Goal: Task Accomplishment & Management: Use online tool/utility

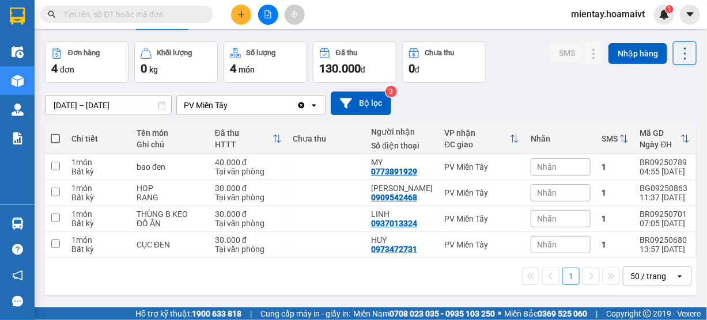
scroll to position [52, 0]
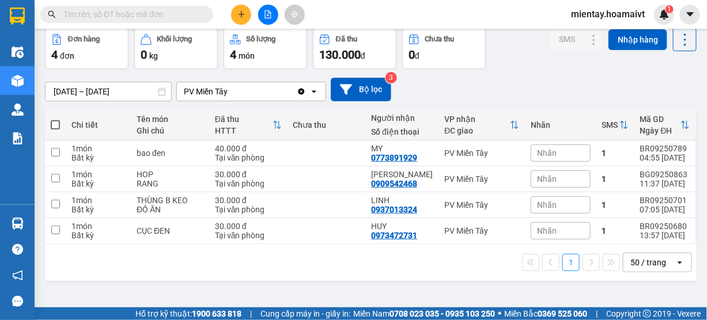
click at [648, 82] on div "[DATE] – [DATE] Press the down arrow key to interact with the calendar and sele…" at bounding box center [371, 90] width 652 height 24
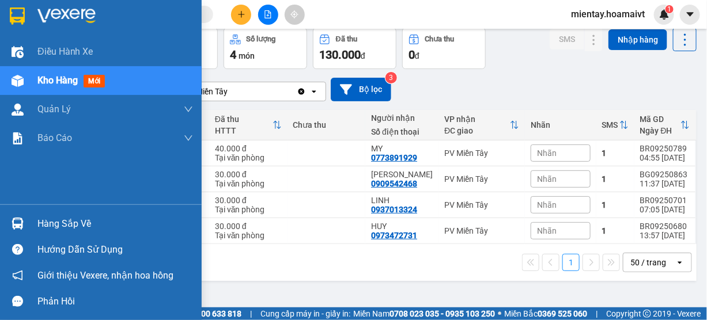
click at [46, 222] on div "Hàng sắp về" at bounding box center [115, 224] width 156 height 17
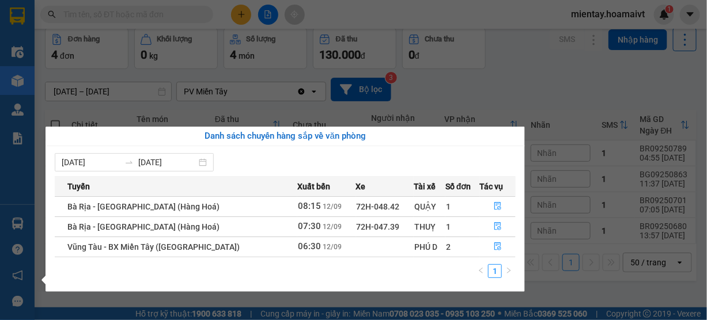
click at [472, 88] on section "Kết quả tìm kiếm ( 0 ) Bộ lọc No Data mientay.hoamaivt 1 Điều hành xe Kho hàng …" at bounding box center [353, 160] width 707 height 320
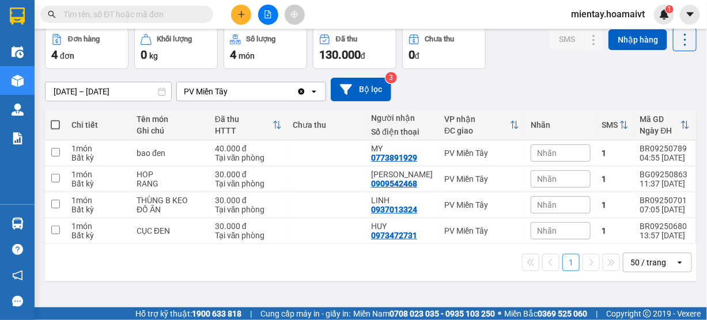
click at [625, 80] on div "11/09/2025 – 12/09/2025 Press the down arrow key to interact with the calendar …" at bounding box center [371, 90] width 652 height 24
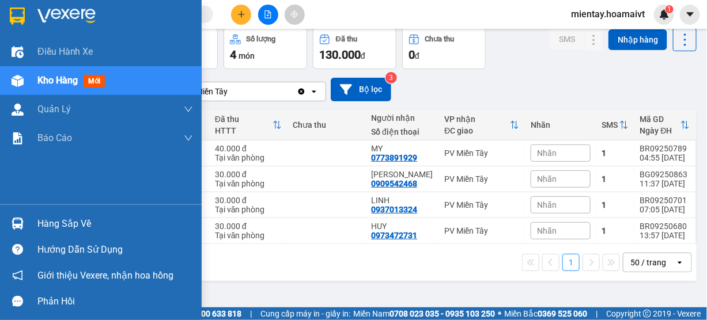
click at [71, 218] on div "Hàng sắp về" at bounding box center [115, 224] width 156 height 17
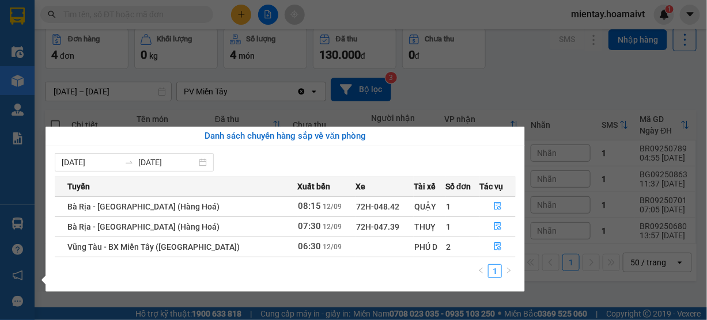
click at [466, 95] on section "Kết quả tìm kiếm ( 0 ) Bộ lọc No Data mientay.hoamaivt 1 Điều hành xe Kho hàng …" at bounding box center [353, 160] width 707 height 320
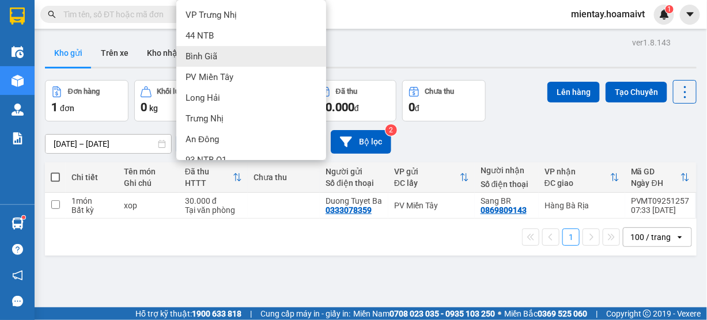
click at [225, 57] on div "Bình Giã" at bounding box center [251, 56] width 150 height 21
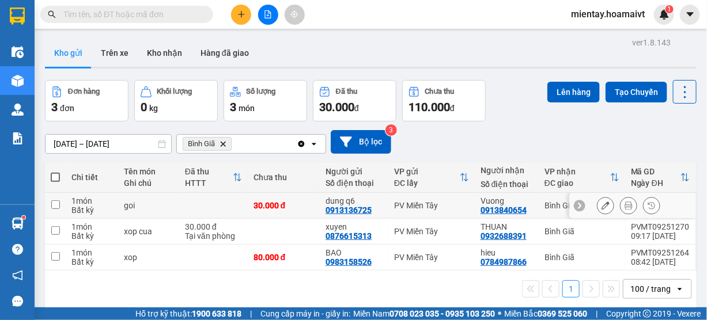
click at [218, 202] on td at bounding box center [213, 206] width 69 height 26
checkbox input "true"
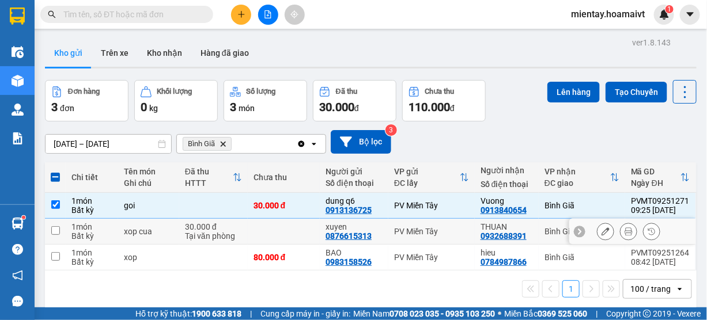
click at [241, 230] on td "30.000 đ Tại văn phòng" at bounding box center [213, 232] width 69 height 26
checkbox input "true"
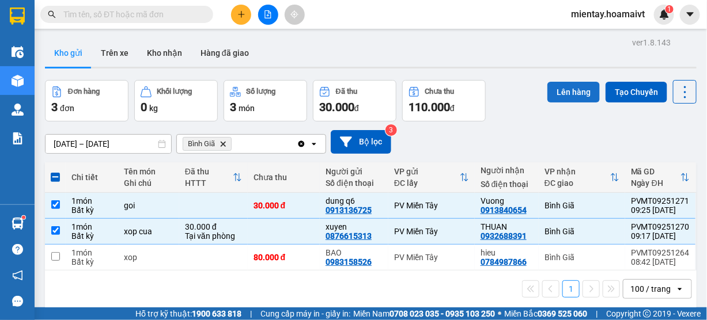
click at [555, 95] on button "Lên hàng" at bounding box center [574, 92] width 52 height 21
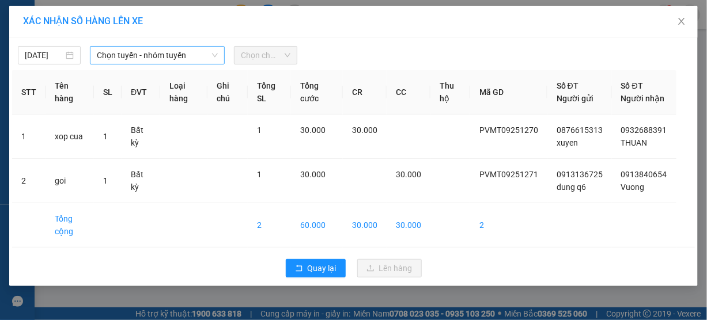
click at [131, 59] on span "Chọn tuyến - nhóm tuyến" at bounding box center [157, 55] width 121 height 17
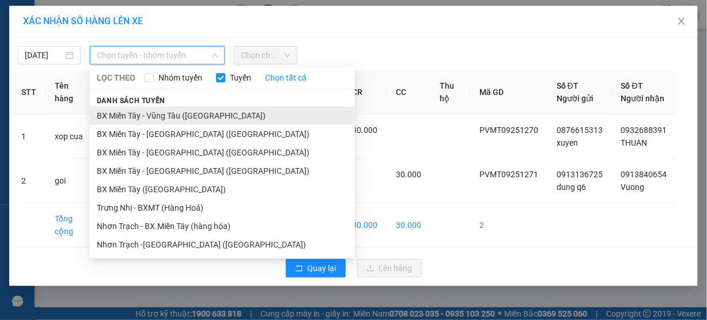
click at [144, 116] on li "BX Miền Tây - Vũng Tàu (Hàng Hóa)" at bounding box center [222, 116] width 265 height 18
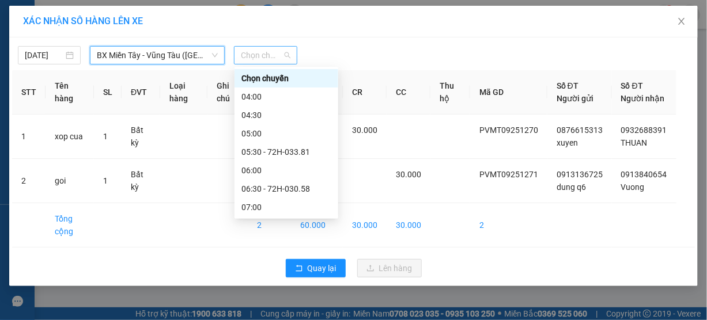
click at [258, 58] on span "Chọn chuyến" at bounding box center [265, 55] width 49 height 17
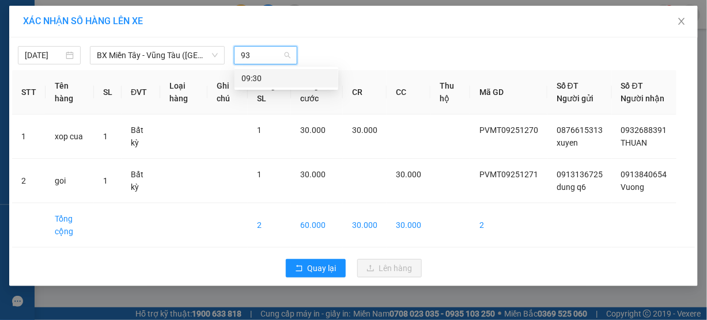
type input "930"
click at [260, 76] on div "09:30" at bounding box center [286, 78] width 90 height 13
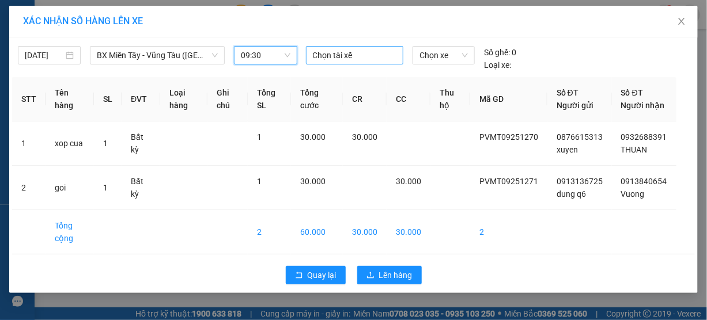
click at [313, 58] on input "search" at bounding box center [314, 55] width 2 height 14
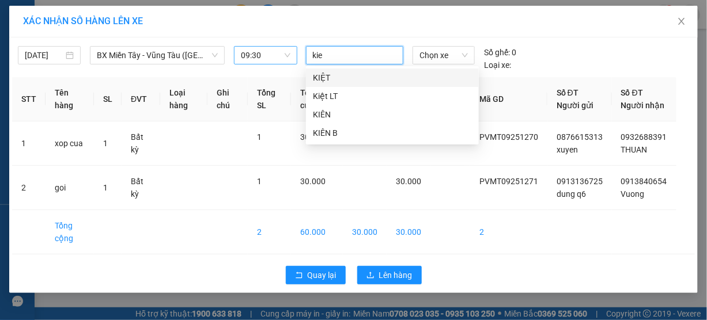
type input "kiet"
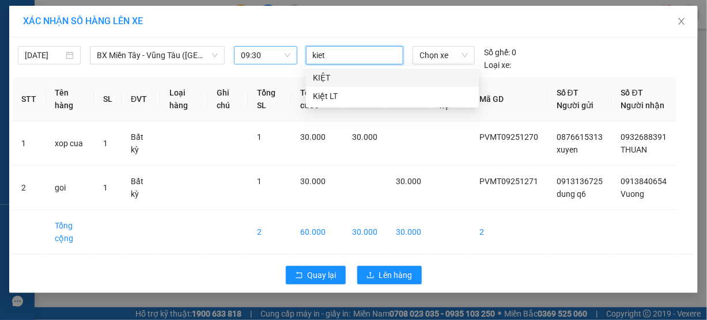
click at [315, 75] on div "KIỆT" at bounding box center [392, 77] width 159 height 13
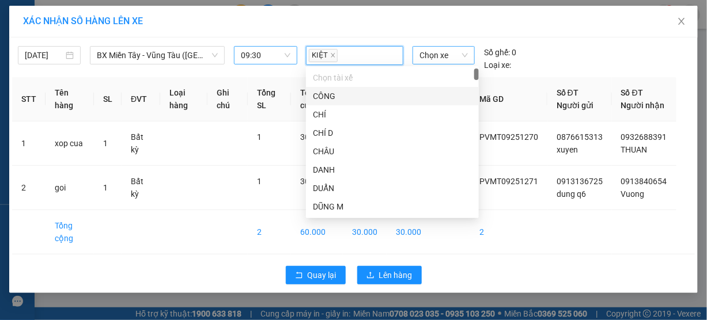
click at [426, 52] on span "Chọn xe" at bounding box center [444, 55] width 48 height 17
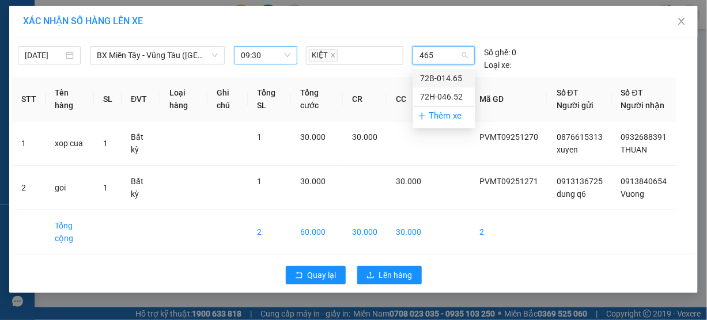
type input "4652"
click at [444, 72] on div "72H-046.52" at bounding box center [444, 78] width 48 height 13
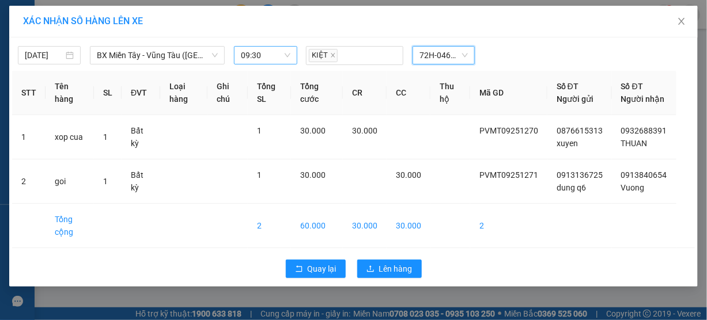
click at [442, 55] on span "72H-046.52" at bounding box center [444, 55] width 48 height 17
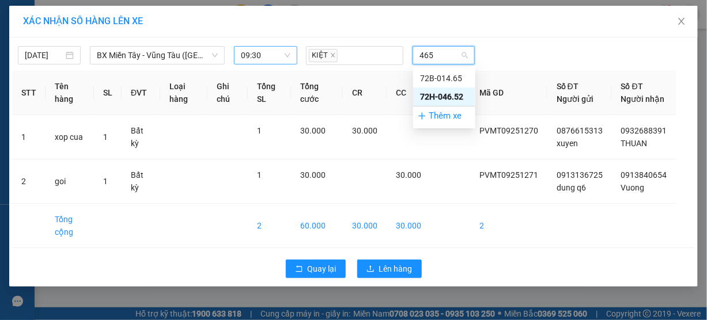
type input "4652"
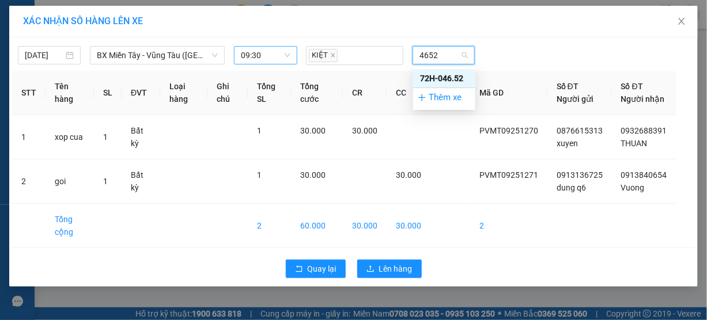
click at [443, 73] on div "72H-046.52" at bounding box center [444, 78] width 48 height 13
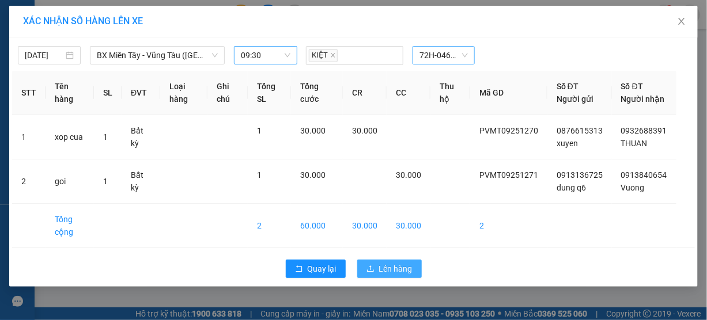
click at [393, 275] on span "Lên hàng" at bounding box center [395, 269] width 33 height 13
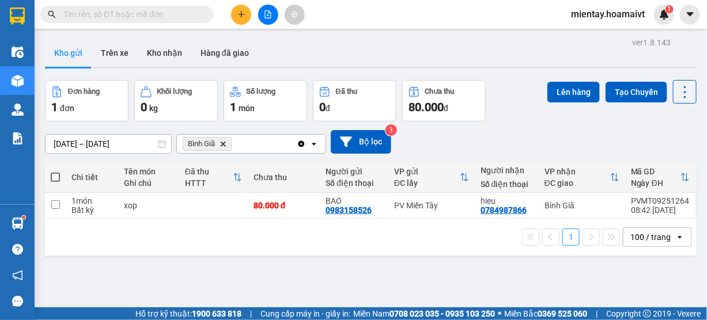
click at [224, 143] on icon "Bình Giã, close by backspace" at bounding box center [223, 143] width 5 height 5
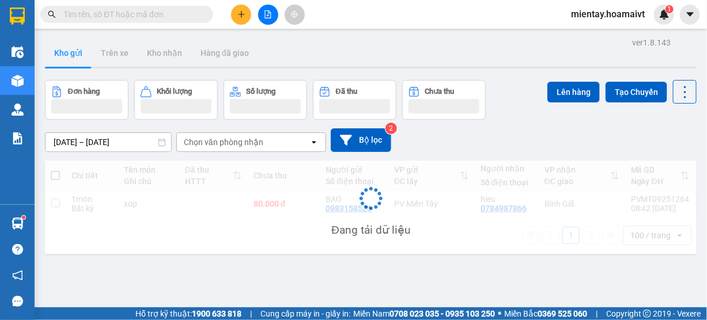
click at [228, 143] on div "Chọn văn phòng nhận" at bounding box center [224, 143] width 80 height 12
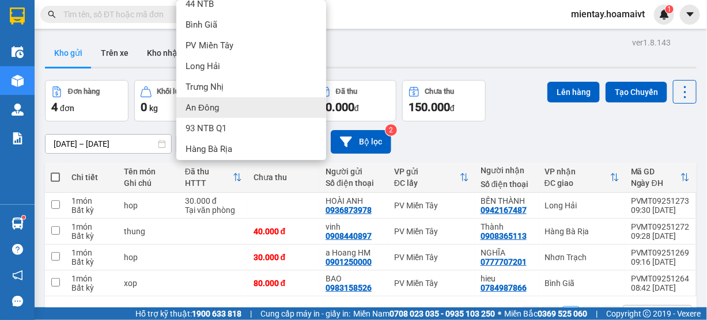
scroll to position [46, 0]
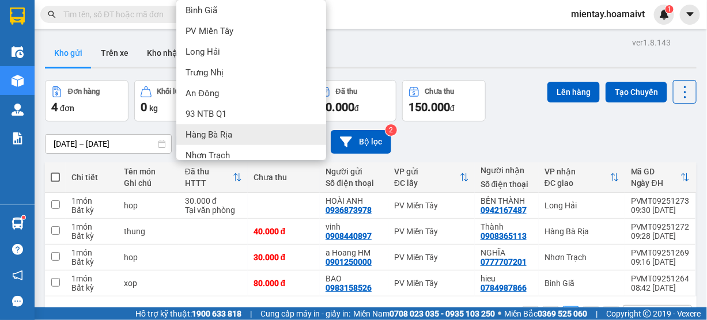
click at [240, 128] on div "Hàng Bà Rịa" at bounding box center [251, 134] width 150 height 21
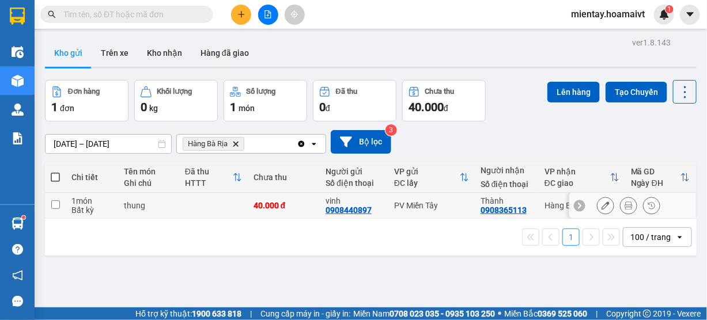
click at [250, 207] on td "40.000 đ" at bounding box center [284, 206] width 72 height 26
checkbox input "true"
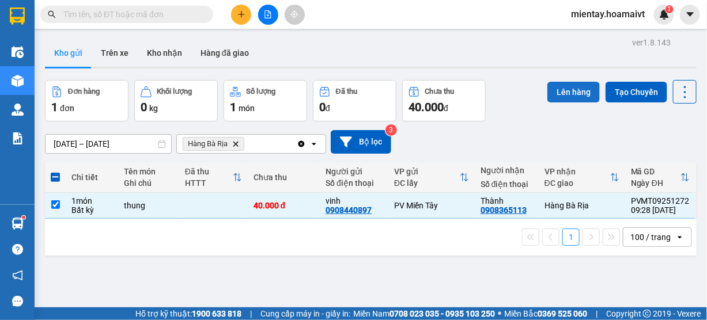
click at [560, 97] on button "Lên hàng" at bounding box center [574, 92] width 52 height 21
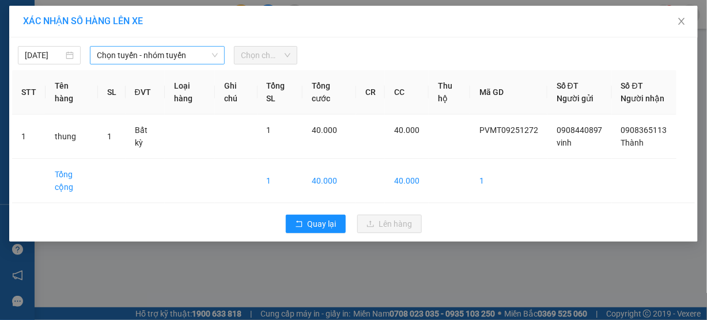
click at [150, 63] on span "Chọn tuyến - nhóm tuyến" at bounding box center [157, 55] width 121 height 17
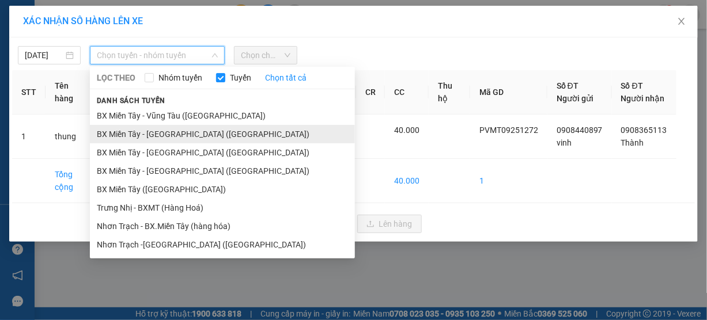
click at [146, 133] on li "BX Miền Tây - Bà Rịa (Hàng Hóa)" at bounding box center [222, 134] width 265 height 18
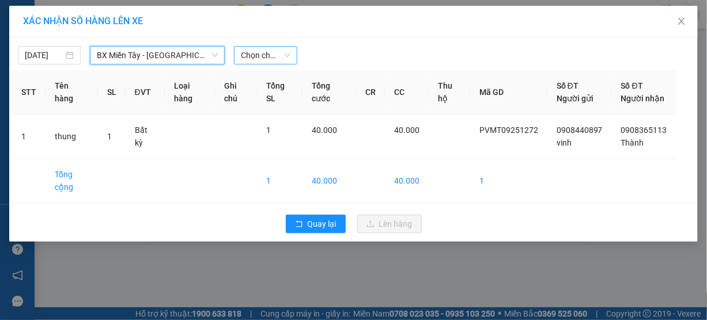
click at [260, 57] on span "Chọn chuyến" at bounding box center [265, 55] width 49 height 17
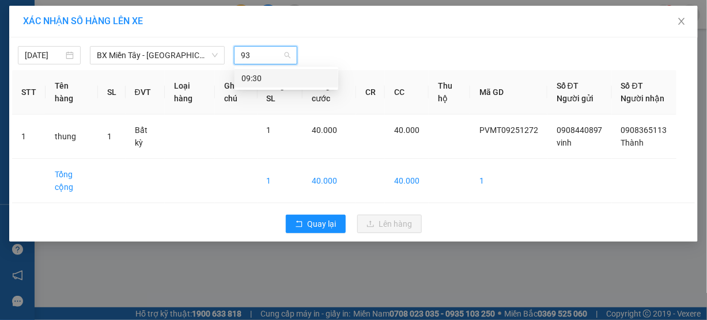
type input "930"
click at [260, 76] on div "09:30" at bounding box center [286, 78] width 90 height 13
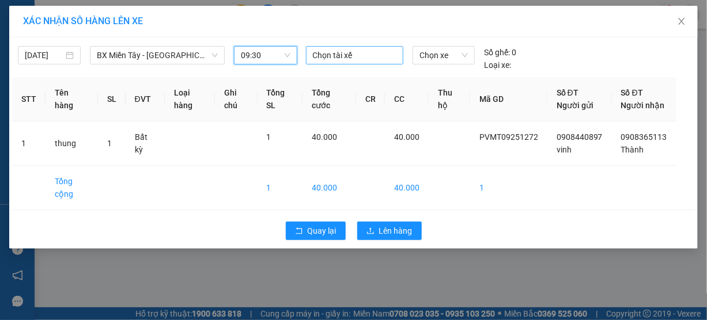
click at [330, 54] on div at bounding box center [355, 55] width 92 height 14
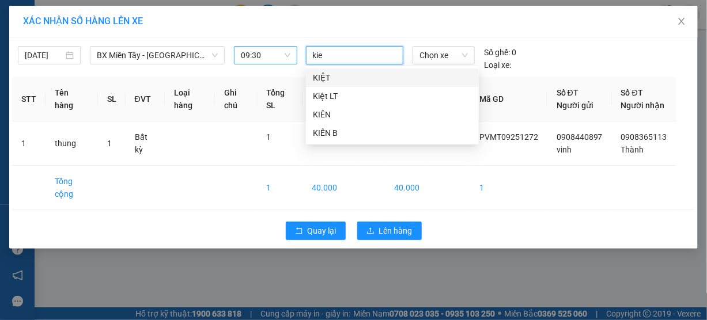
type input "kiet"
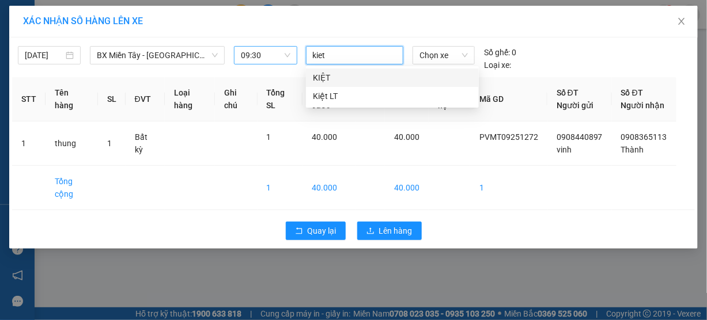
click at [330, 75] on div "KIỆT" at bounding box center [392, 77] width 159 height 13
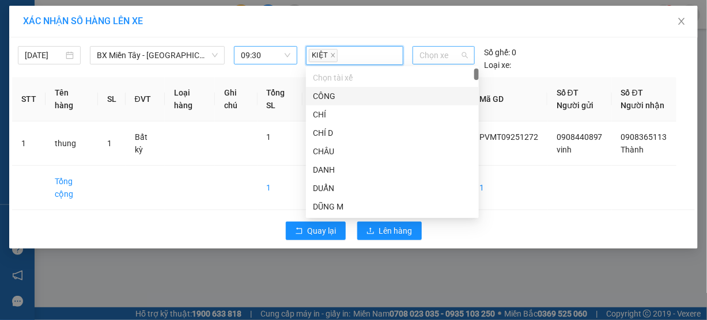
click at [431, 54] on span "Chọn xe" at bounding box center [444, 55] width 48 height 17
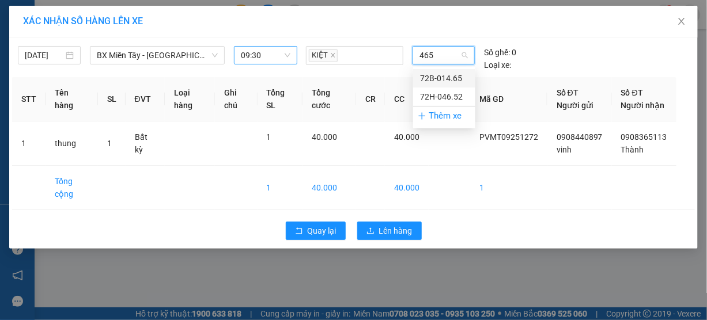
type input "4652"
click at [434, 78] on div "72H-046.52" at bounding box center [444, 78] width 48 height 13
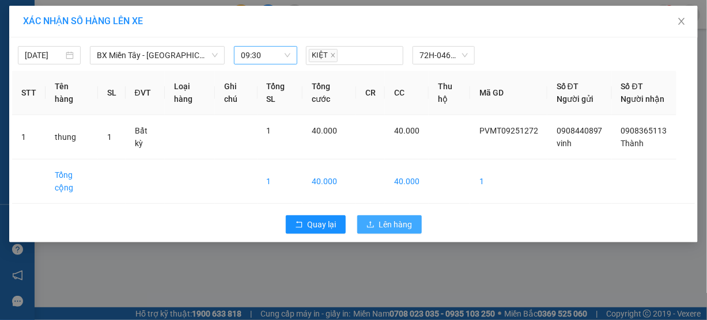
click at [397, 231] on span "Lên hàng" at bounding box center [395, 224] width 33 height 13
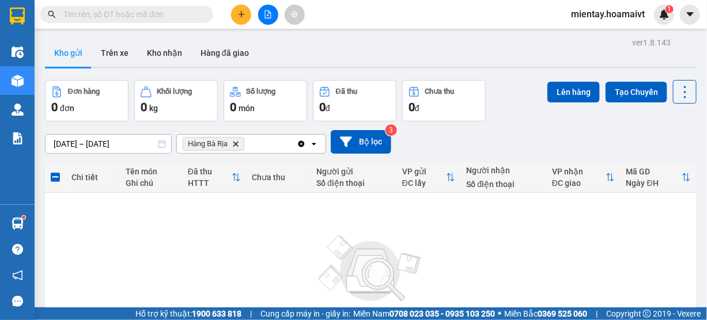
click at [237, 142] on icon "Hàng Bà Rịa, close by backspace" at bounding box center [235, 143] width 5 height 5
click at [237, 142] on div "Chọn văn phòng nhận" at bounding box center [224, 144] width 80 height 12
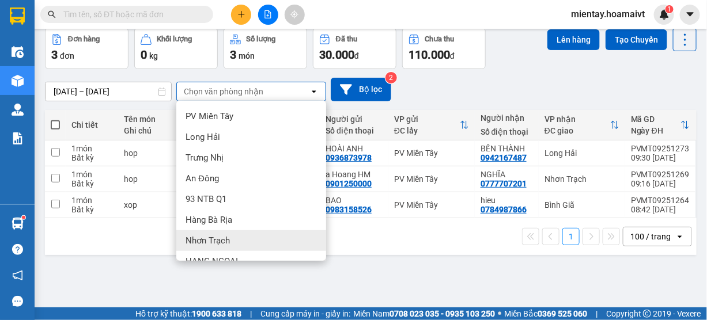
scroll to position [46, 0]
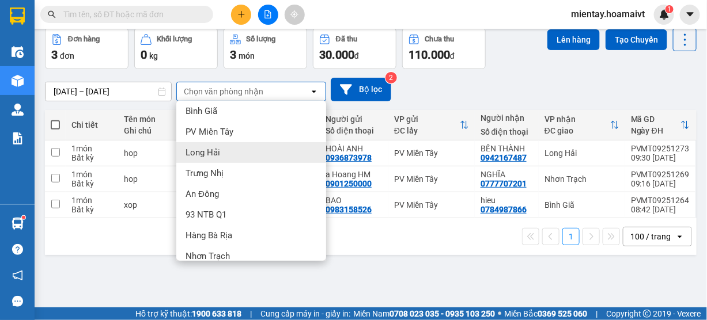
click at [220, 154] on div "Long Hải" at bounding box center [251, 152] width 150 height 21
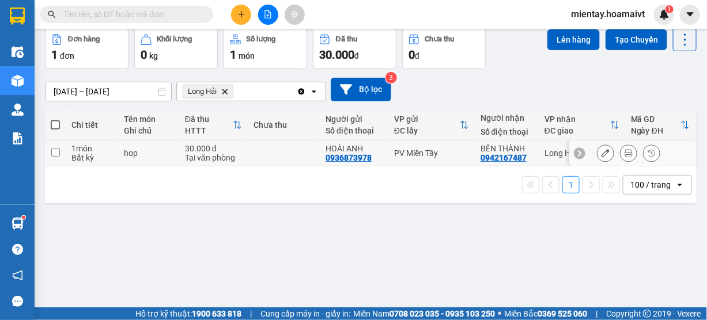
click at [203, 154] on div "Tại văn phòng" at bounding box center [213, 157] width 57 height 9
checkbox input "true"
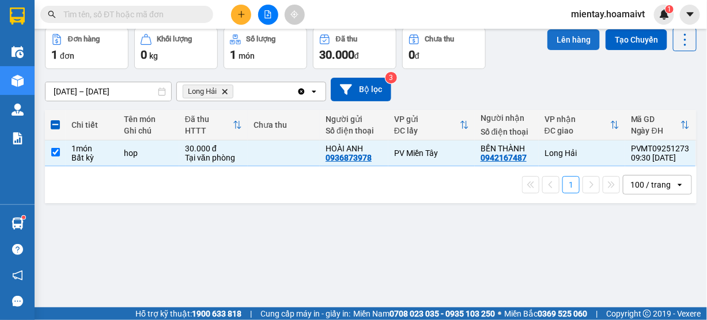
click at [565, 39] on button "Lên hàng" at bounding box center [574, 39] width 52 height 21
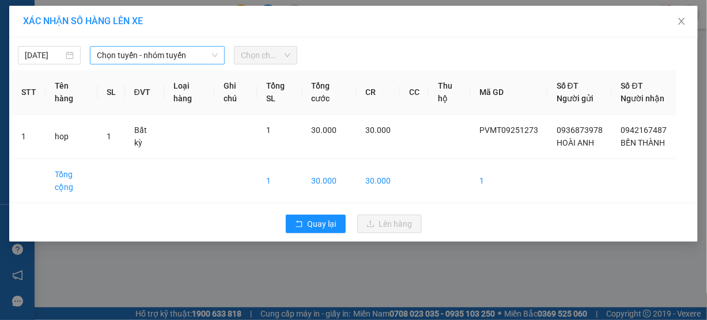
click at [154, 55] on span "Chọn tuyến - nhóm tuyến" at bounding box center [157, 55] width 121 height 17
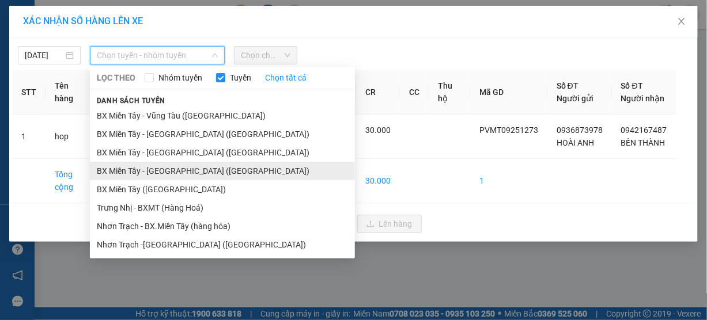
click at [164, 167] on li "BX Miền Tây - Long Hải (Hàng Hoá)" at bounding box center [222, 171] width 265 height 18
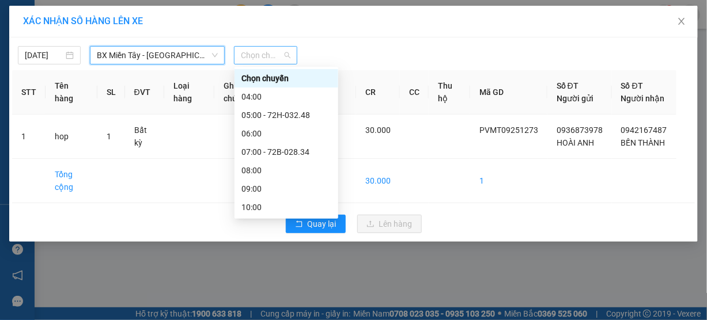
click at [258, 61] on span "Chọn chuyến" at bounding box center [265, 55] width 49 height 17
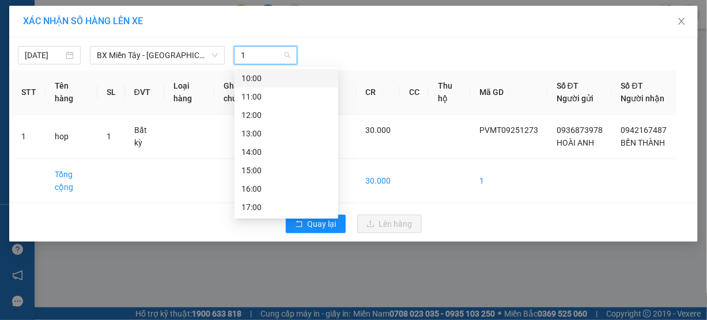
type input "10"
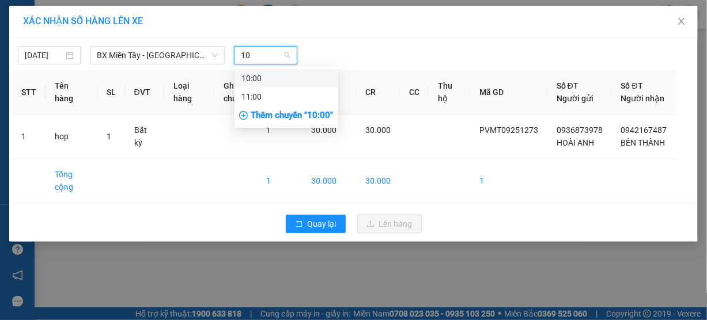
click at [270, 75] on div "10:00" at bounding box center [286, 78] width 90 height 13
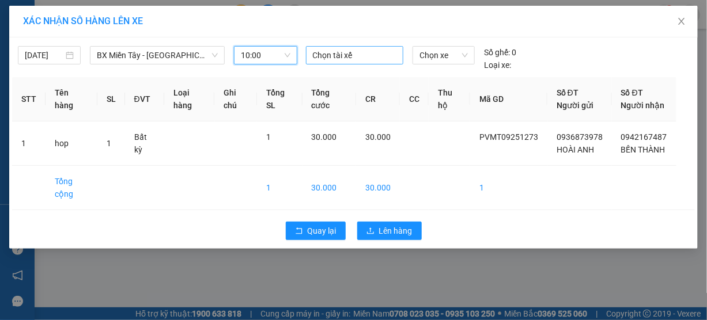
click at [320, 56] on div at bounding box center [355, 55] width 92 height 14
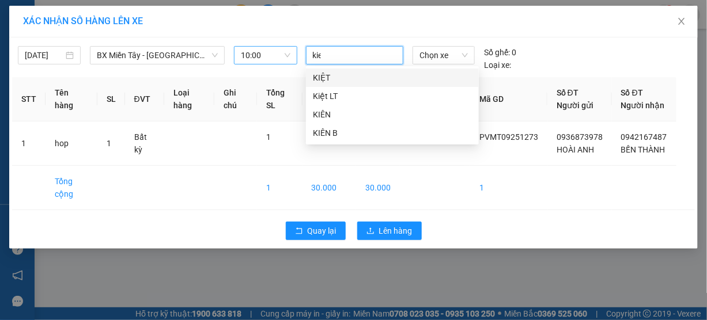
type input "kiet"
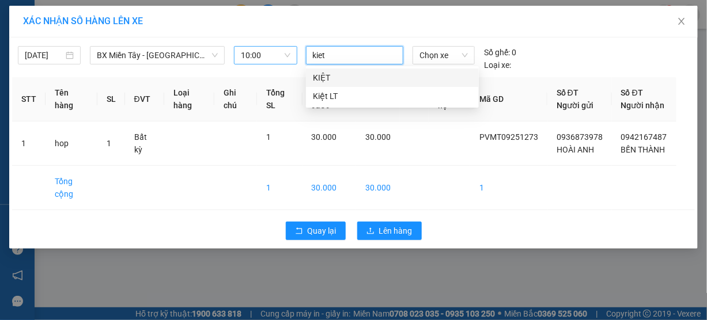
click at [324, 76] on div "KIỆT" at bounding box center [392, 77] width 159 height 13
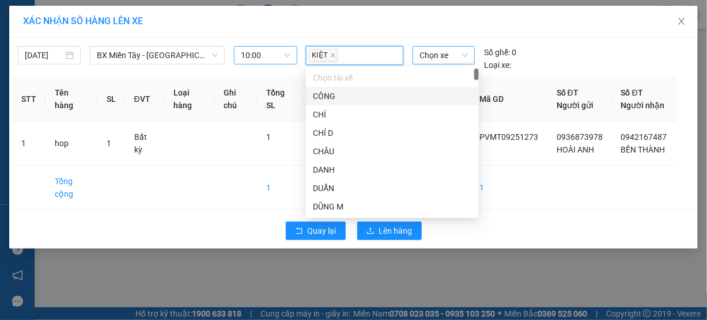
click at [441, 58] on span "Chọn xe" at bounding box center [444, 55] width 48 height 17
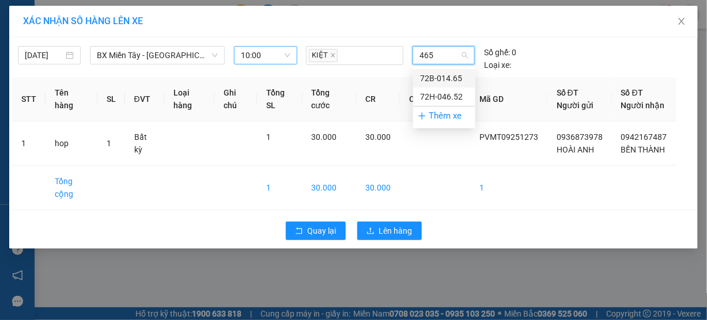
type input "4652"
click at [446, 77] on div "72H-046.52" at bounding box center [444, 78] width 48 height 13
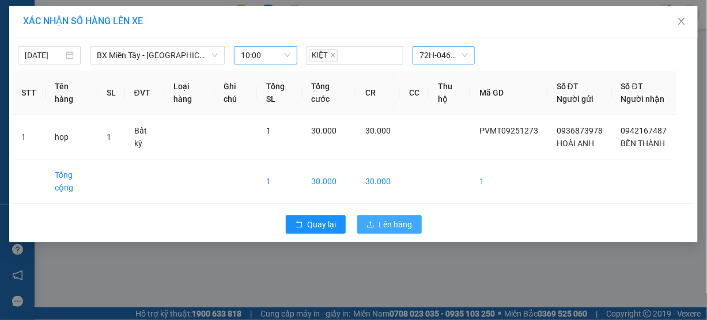
click at [399, 231] on span "Lên hàng" at bounding box center [395, 224] width 33 height 13
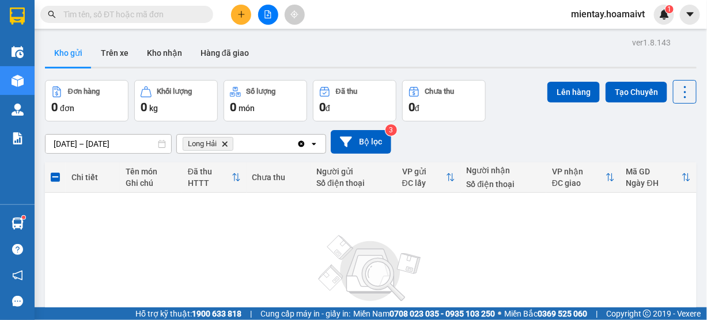
click at [226, 145] on icon "Long Hải, close by backspace" at bounding box center [224, 143] width 5 height 5
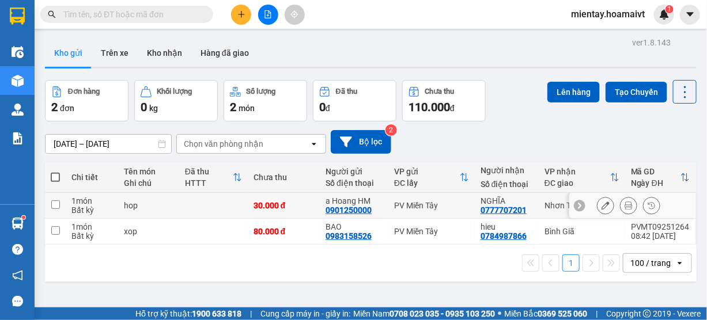
click at [201, 200] on td at bounding box center [213, 206] width 69 height 26
checkbox input "true"
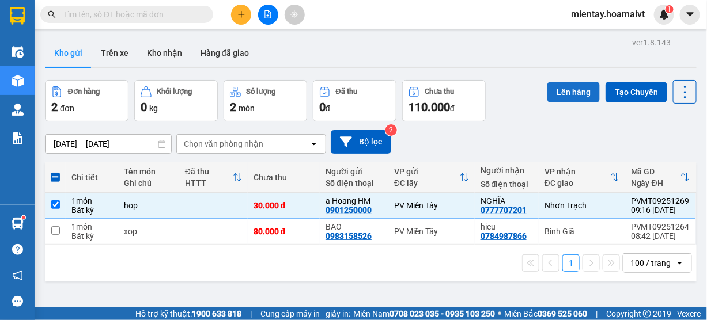
click at [564, 82] on button "Lên hàng" at bounding box center [574, 92] width 52 height 21
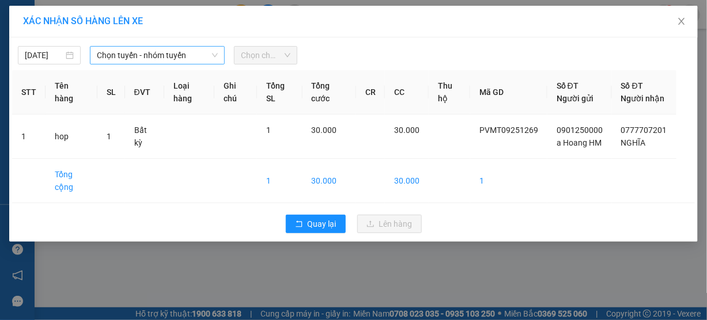
click at [166, 60] on span "Chọn tuyến - nhóm tuyến" at bounding box center [157, 55] width 121 height 17
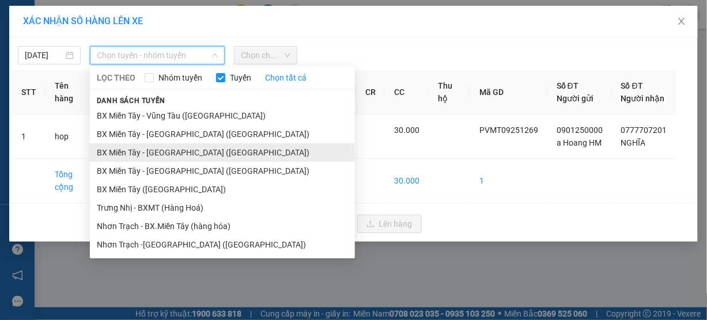
click at [175, 152] on li "BX Miền Tây - Nhơn Trạch (Hàng Hoá)" at bounding box center [222, 153] width 265 height 18
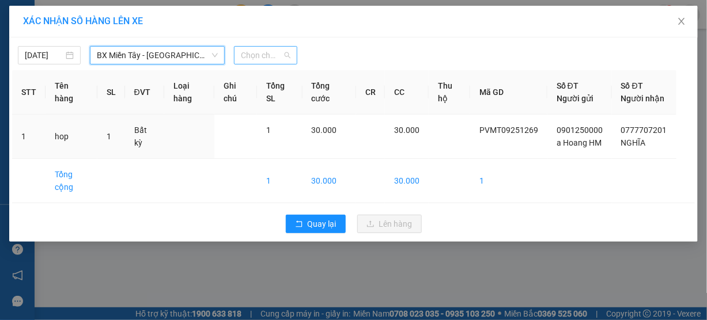
click at [266, 52] on span "Chọn chuyến" at bounding box center [265, 55] width 49 height 17
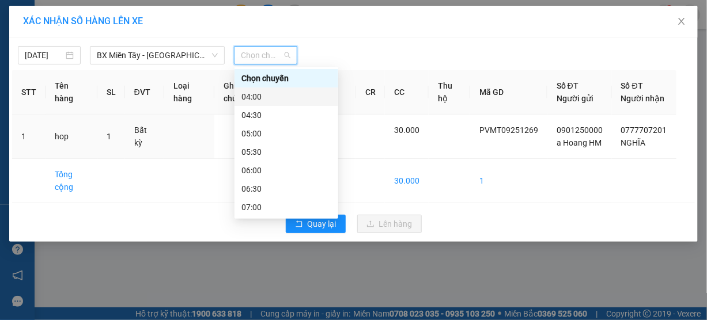
click at [277, 95] on div "04:00" at bounding box center [286, 96] width 90 height 13
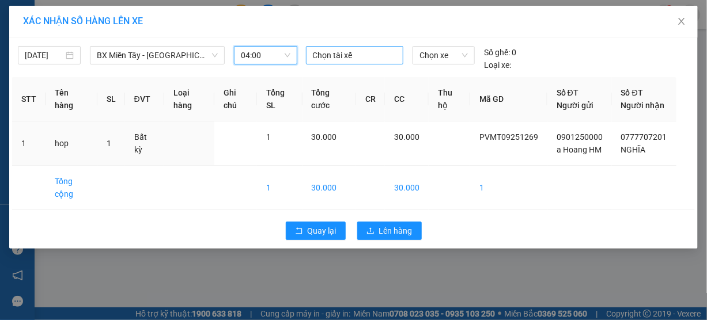
click at [343, 57] on div at bounding box center [355, 55] width 92 height 14
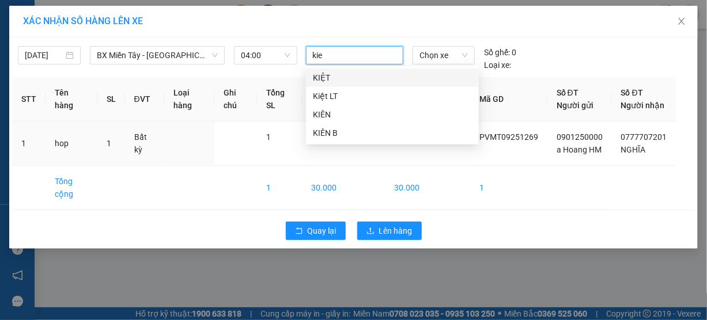
type input "kiet"
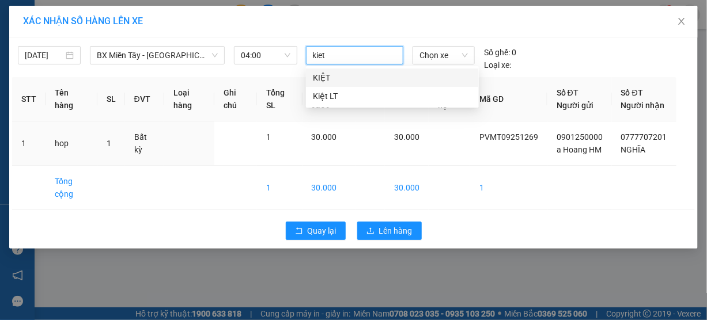
click at [335, 74] on div "KIỆT" at bounding box center [392, 77] width 159 height 13
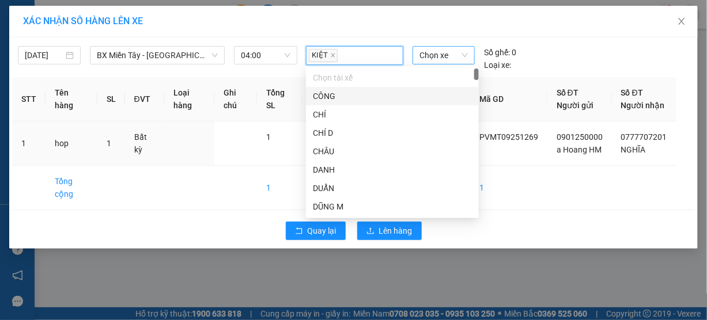
click at [437, 55] on span "Chọn xe" at bounding box center [444, 55] width 48 height 17
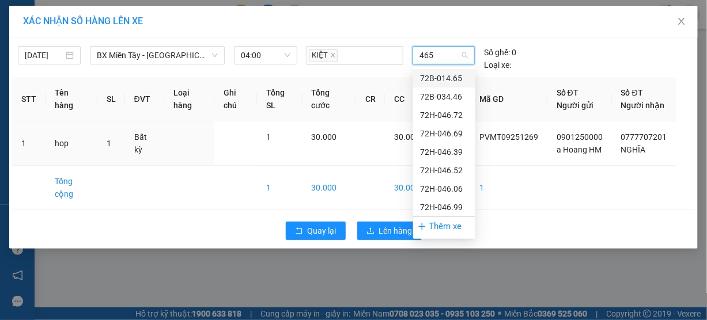
type input "4652"
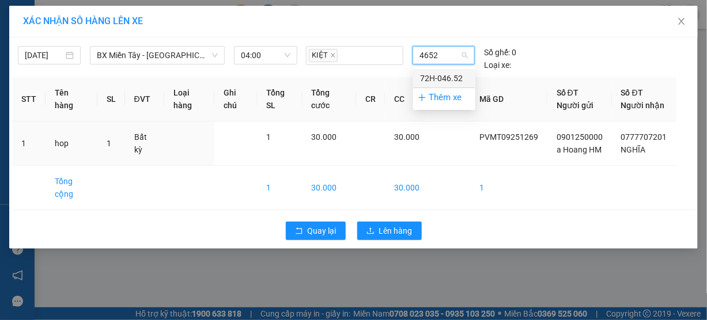
click at [437, 74] on div "72H-046.52" at bounding box center [444, 78] width 48 height 13
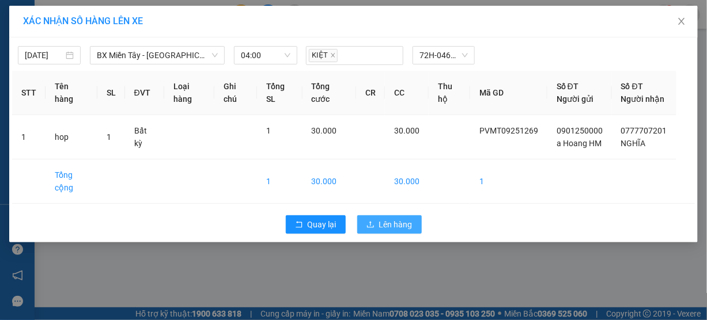
click at [404, 231] on span "Lên hàng" at bounding box center [395, 224] width 33 height 13
